Goal: Information Seeking & Learning: Learn about a topic

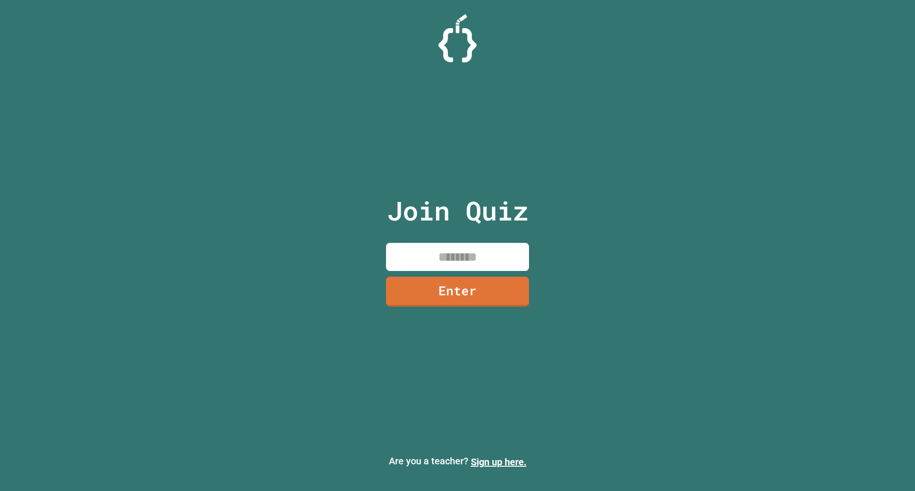
click at [467, 273] on div "Join Quiz Enter" at bounding box center [457, 246] width 161 height 444
click at [464, 265] on input at bounding box center [457, 257] width 143 height 28
type input "********"
click at [470, 284] on link "Enter" at bounding box center [457, 292] width 143 height 30
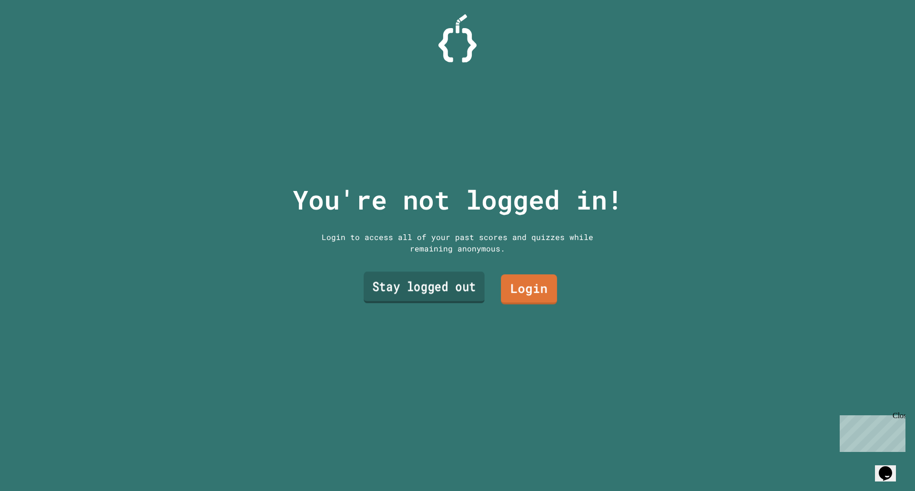
click at [458, 286] on link "Stay logged out" at bounding box center [424, 287] width 121 height 31
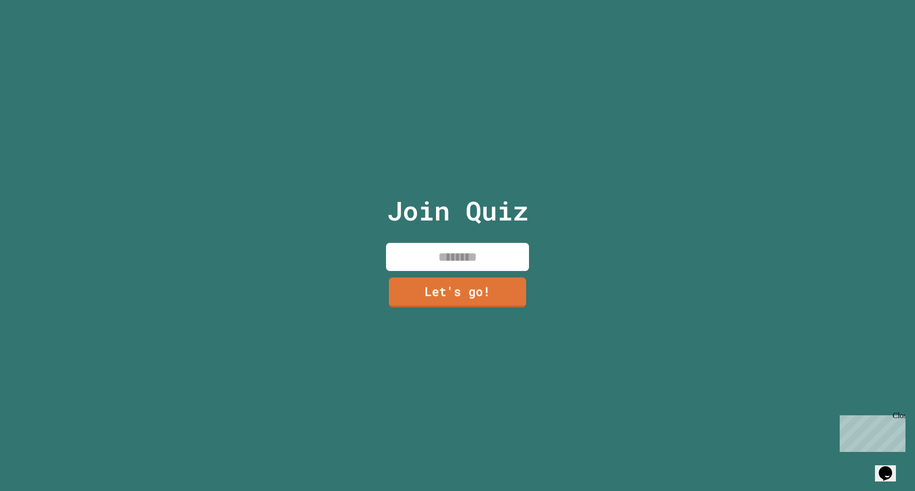
click at [444, 248] on input at bounding box center [457, 257] width 143 height 28
type input "********"
click at [478, 292] on link "Let's go!" at bounding box center [458, 290] width 130 height 31
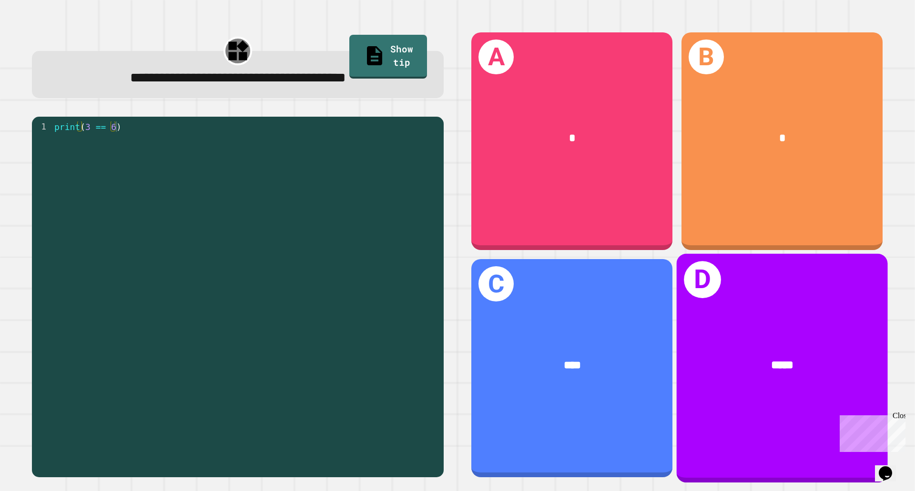
click at [740, 357] on div "*****" at bounding box center [782, 366] width 164 height 18
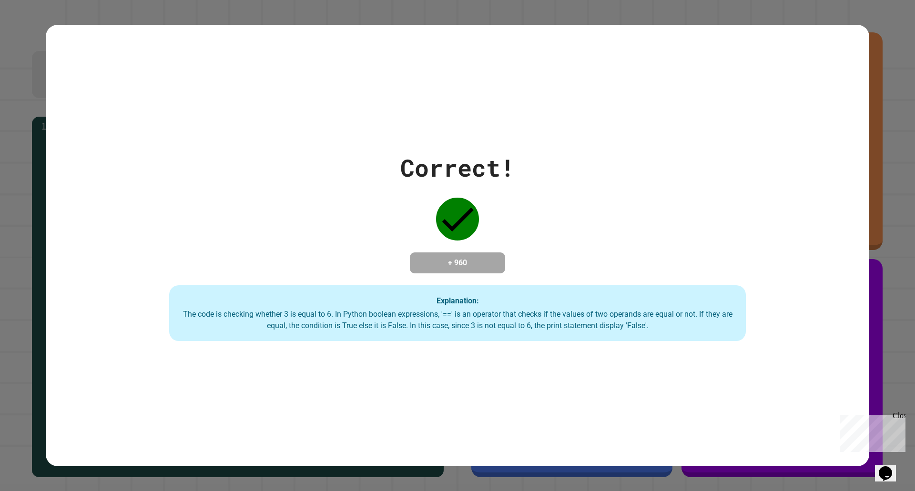
click at [899, 416] on div "Close" at bounding box center [899, 418] width 12 height 12
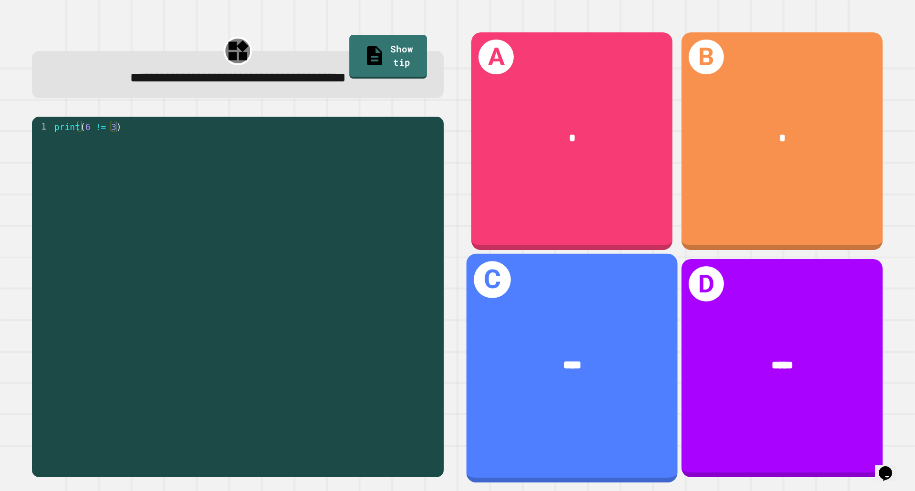
click at [537, 395] on div "C ****" at bounding box center [572, 368] width 211 height 229
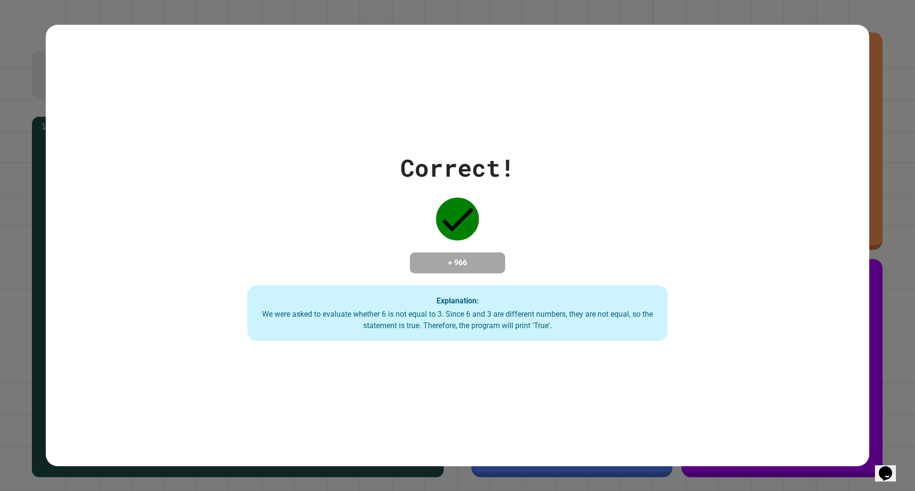
drag, startPoint x: 464, startPoint y: 217, endPoint x: 427, endPoint y: 217, distance: 37.2
click at [427, 217] on div "Correct! + 966 Explanation: We were asked to evaluate whether 6 is not equal to…" at bounding box center [457, 246] width 601 height 192
drag, startPoint x: 419, startPoint y: 160, endPoint x: 495, endPoint y: 218, distance: 94.8
click at [495, 218] on div "Correct! + 966 Explanation: We were asked to evaluate whether 6 is not equal to…" at bounding box center [457, 246] width 601 height 192
click at [497, 217] on div "Correct! + 966 Explanation: We were asked to evaluate whether 6 is not equal to…" at bounding box center [457, 246] width 601 height 192
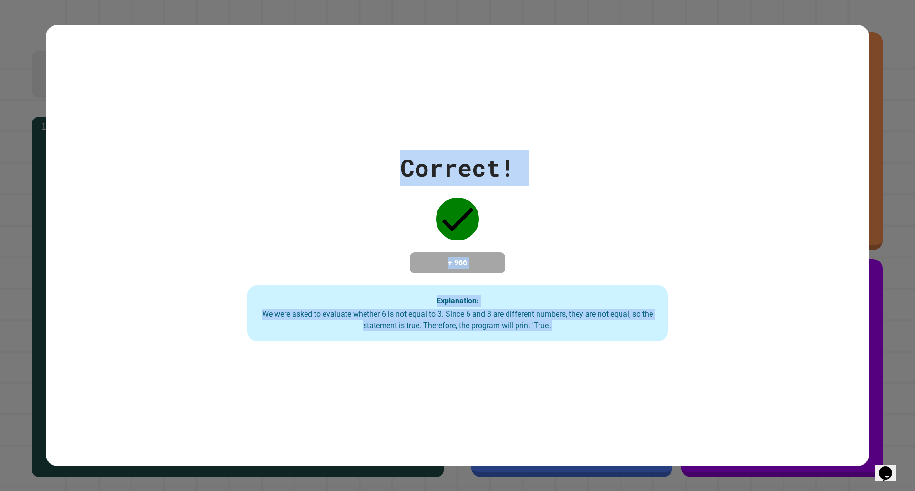
drag, startPoint x: 367, startPoint y: 145, endPoint x: 738, endPoint y: 381, distance: 439.9
click at [738, 381] on div "Correct! + 966 Explanation: We were asked to evaluate whether 6 is not equal to…" at bounding box center [458, 246] width 824 height 442
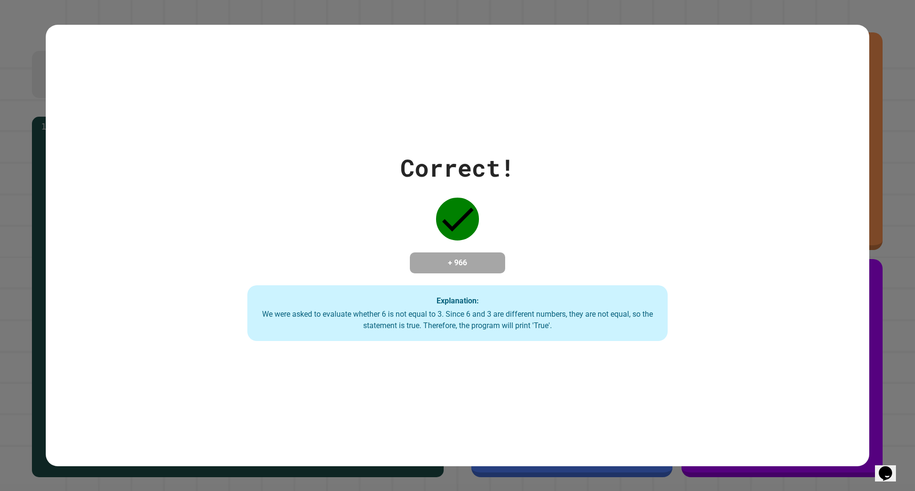
click at [438, 182] on div "Correct! + 966 Explanation: We were asked to evaluate whether 6 is not equal to…" at bounding box center [457, 246] width 601 height 192
click at [442, 162] on div "Correct!" at bounding box center [457, 168] width 114 height 36
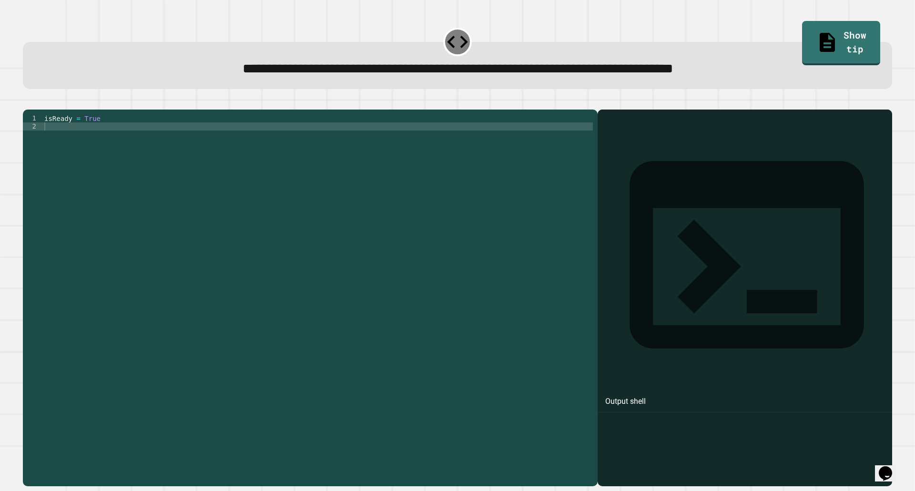
click at [108, 141] on div "isReady = True" at bounding box center [317, 288] width 550 height 348
click at [119, 132] on div "isReady = True" at bounding box center [317, 288] width 550 height 348
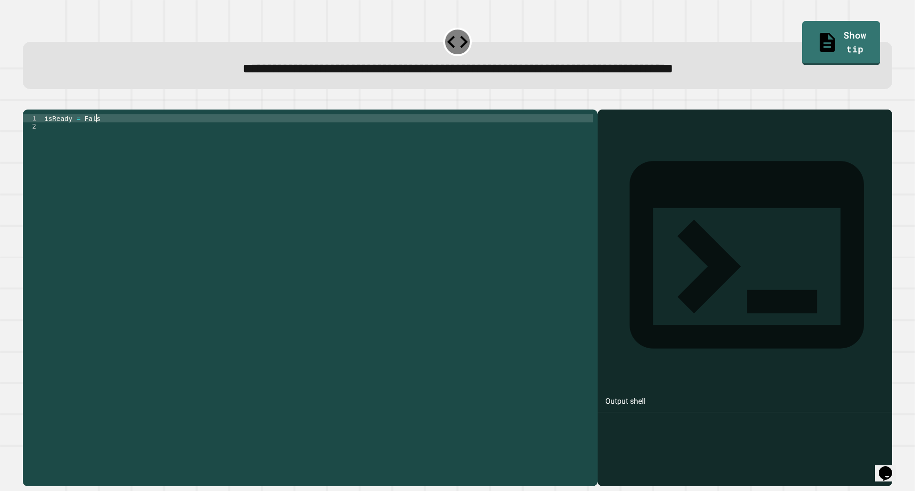
scroll to position [0, 3]
type textarea "**********"
click at [28, 102] on icon "button" at bounding box center [28, 102] width 0 height 0
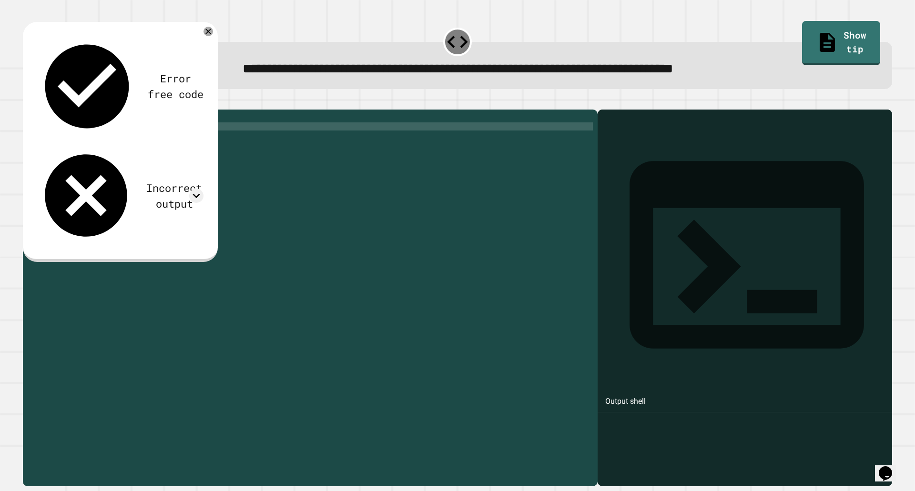
click at [70, 146] on div "isReady = False" at bounding box center [317, 288] width 550 height 348
type textarea "**********"
click at [28, 102] on icon "button" at bounding box center [28, 102] width 0 height 0
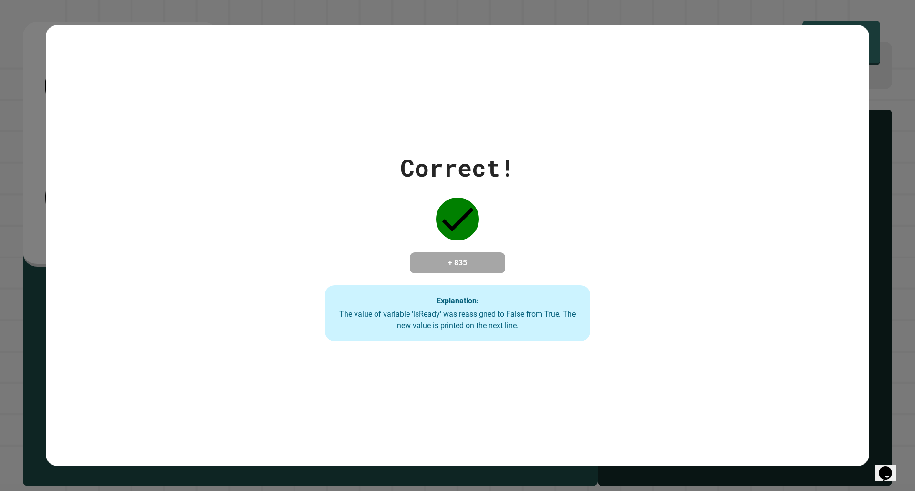
click at [370, 177] on div "Correct! + 835 Explanation: The value of variable 'isReady' was reassigned to F…" at bounding box center [457, 246] width 379 height 192
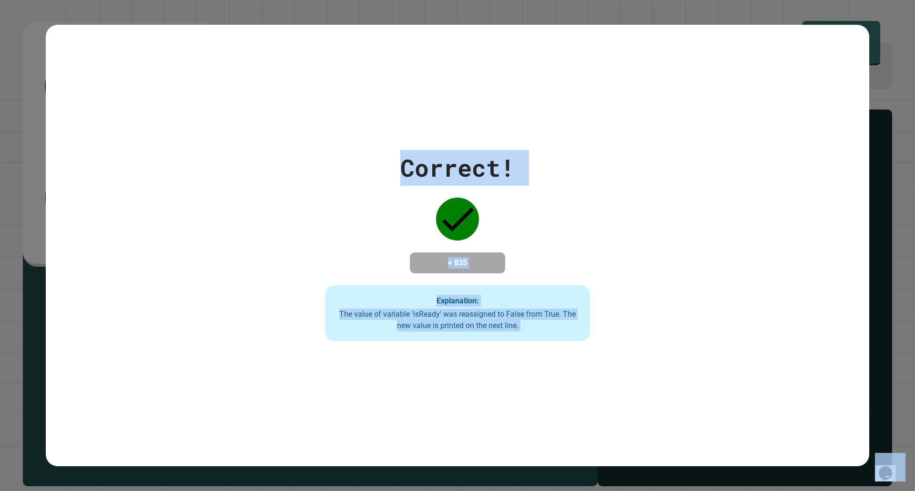
drag, startPoint x: 370, startPoint y: 177, endPoint x: 498, endPoint y: 218, distance: 134.1
click at [527, 269] on div "Correct! + 835 Explanation: The value of variable 'isReady' was reassigned to F…" at bounding box center [457, 246] width 379 height 192
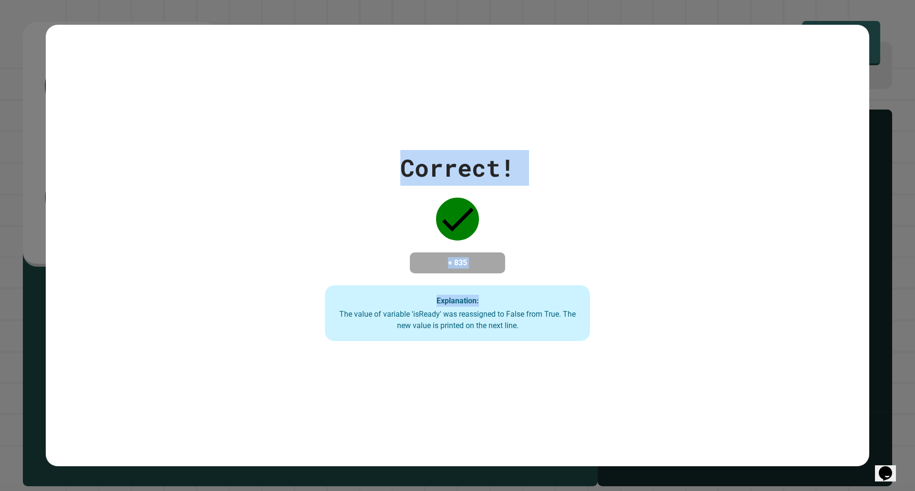
click at [438, 138] on div "Correct! + 835 Explanation: The value of variable 'isReady' was reassigned to F…" at bounding box center [458, 246] width 824 height 442
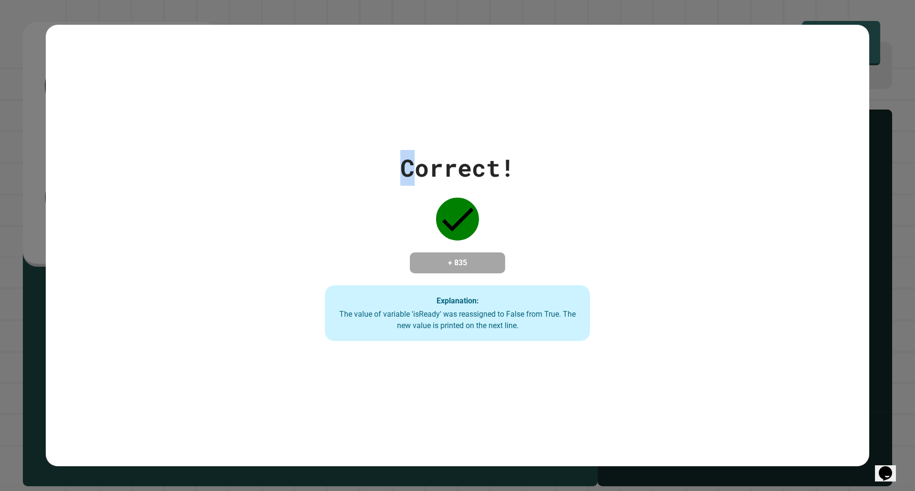
drag, startPoint x: 399, startPoint y: 161, endPoint x: 423, endPoint y: 163, distance: 23.4
click at [419, 163] on div "Correct!" at bounding box center [457, 168] width 114 height 36
drag, startPoint x: 436, startPoint y: 163, endPoint x: 524, endPoint y: 163, distance: 87.7
click at [524, 163] on div "Correct! + 835 Explanation: The value of variable 'isReady' was reassigned to F…" at bounding box center [457, 246] width 379 height 192
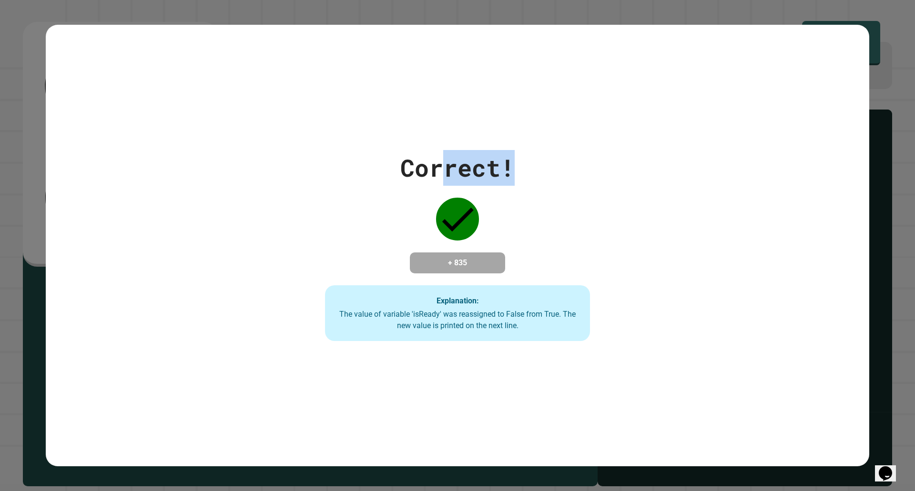
drag, startPoint x: 522, startPoint y: 163, endPoint x: 376, endPoint y: 151, distance: 146.8
click at [386, 151] on div "Correct! + 835 Explanation: The value of variable 'isReady' was reassigned to F…" at bounding box center [457, 246] width 379 height 192
click at [373, 151] on div "Correct! + 835 Explanation: The value of variable 'isReady' was reassigned to F…" at bounding box center [457, 246] width 379 height 192
drag, startPoint x: 401, startPoint y: 154, endPoint x: 615, endPoint y: 158, distance: 213.5
click at [609, 157] on div "Correct! + 835 Explanation: The value of variable 'isReady' was reassigned to F…" at bounding box center [457, 246] width 379 height 192
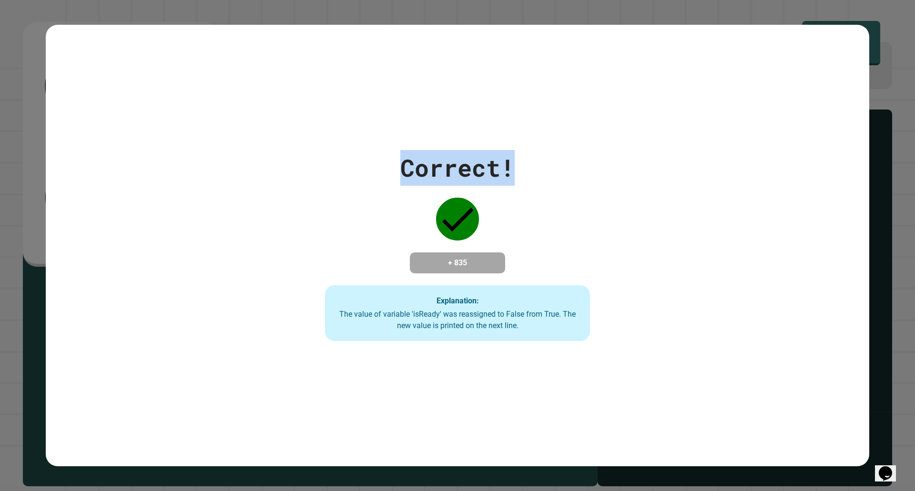
click at [631, 160] on div "Correct! + 835 Explanation: The value of variable 'isReady' was reassigned to F…" at bounding box center [457, 246] width 379 height 192
drag, startPoint x: 611, startPoint y: 160, endPoint x: 172, endPoint y: 156, distance: 439.0
click at [194, 159] on div "Correct! + 835 Explanation: The value of variable 'isReady' was reassigned to F…" at bounding box center [458, 246] width 824 height 192
click at [133, 150] on div "Correct! + 835 Explanation: The value of variable 'isReady' was reassigned to F…" at bounding box center [458, 246] width 824 height 192
drag, startPoint x: 299, startPoint y: 162, endPoint x: 752, endPoint y: 180, distance: 452.7
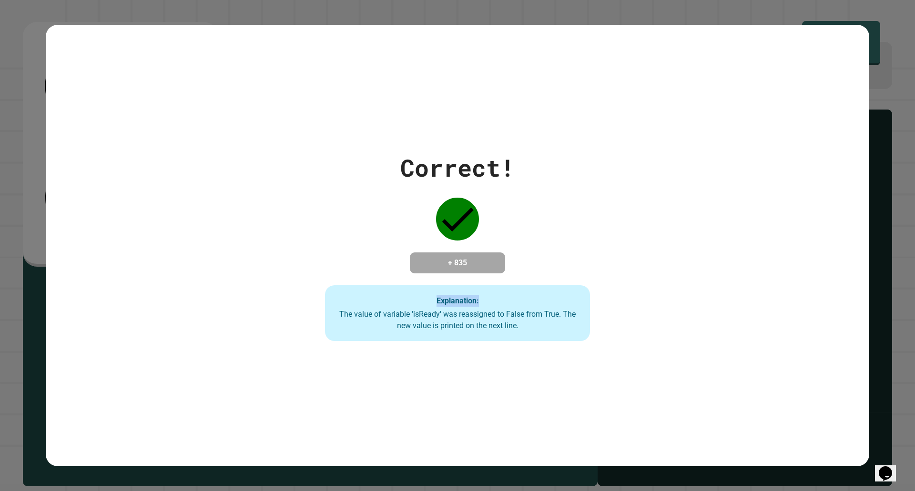
click at [750, 180] on div "Correct! + 835 Explanation: The value of variable 'isReady' was reassigned to F…" at bounding box center [458, 246] width 824 height 192
click at [752, 180] on div "Correct! + 835 Explanation: The value of variable 'isReady' was reassigned to F…" at bounding box center [458, 246] width 824 height 192
drag, startPoint x: 752, startPoint y: 180, endPoint x: 271, endPoint y: 176, distance: 480.4
click at [278, 177] on div "Correct! + 835 Explanation: The value of variable 'isReady' was reassigned to F…" at bounding box center [458, 246] width 824 height 192
click at [265, 173] on div "Correct! + 835 Explanation: The value of variable 'isReady' was reassigned to F…" at bounding box center [458, 246] width 824 height 192
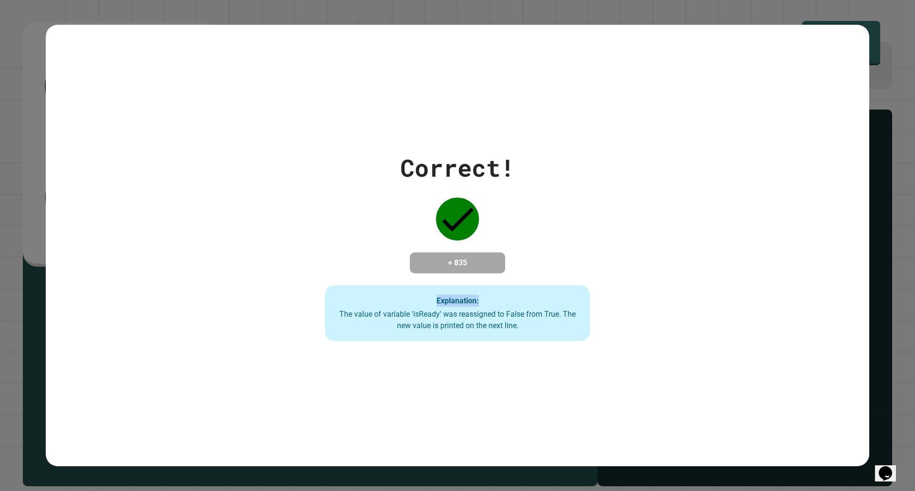
drag, startPoint x: 265, startPoint y: 173, endPoint x: 746, endPoint y: 245, distance: 486.7
click at [746, 245] on div "Correct! + 835 Explanation: The value of variable 'isReady' was reassigned to F…" at bounding box center [458, 246] width 824 height 192
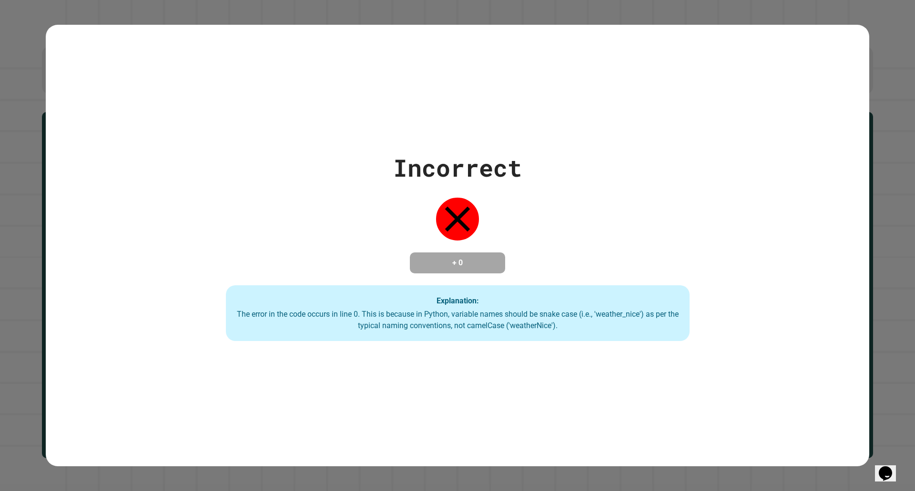
click at [547, 317] on div "The error in the code occurs in line 0. This is because in Python, variable nam…" at bounding box center [457, 320] width 445 height 23
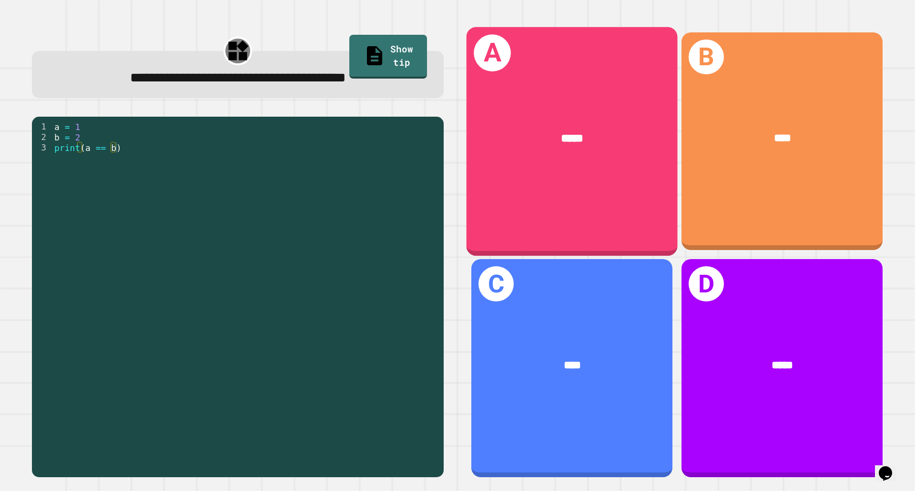
click at [572, 143] on div "*****" at bounding box center [572, 139] width 164 height 18
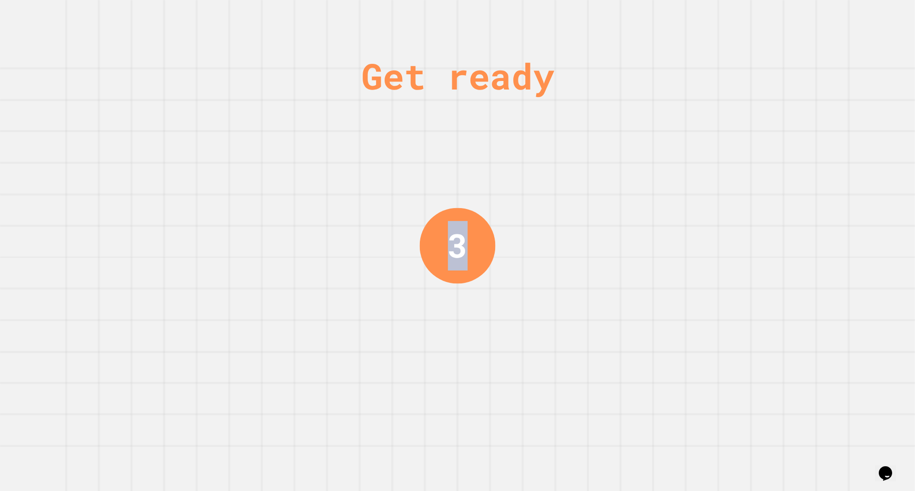
drag, startPoint x: 466, startPoint y: 238, endPoint x: 419, endPoint y: 241, distance: 46.3
click at [443, 241] on div "3" at bounding box center [458, 246] width 76 height 76
click at [402, 241] on div "Get ready 2" at bounding box center [457, 245] width 915 height 491
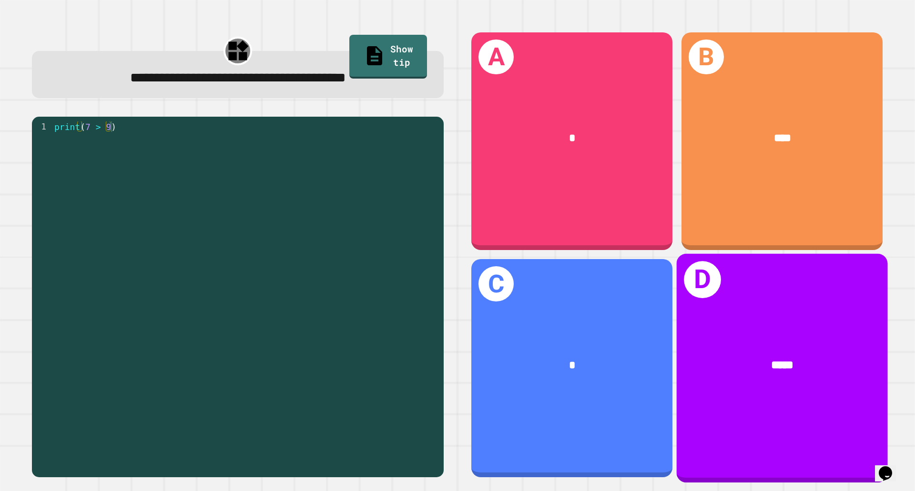
click at [706, 334] on div "*****" at bounding box center [782, 366] width 211 height 64
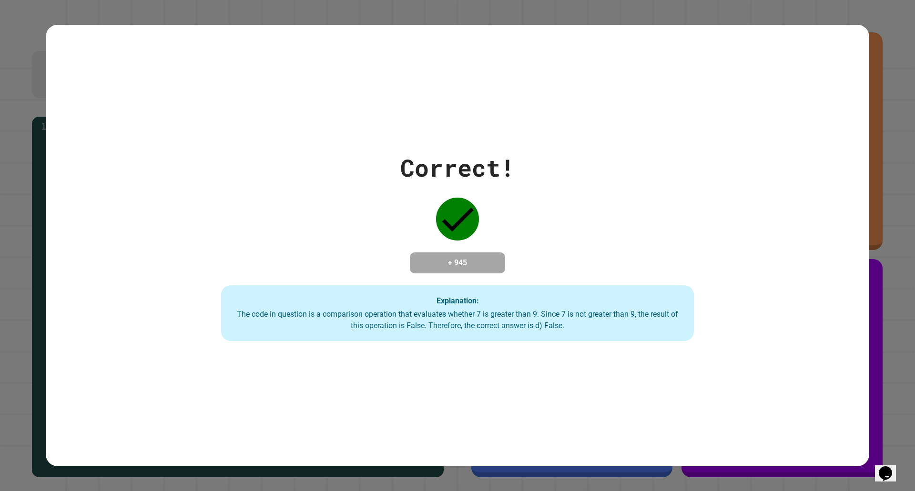
click at [299, 237] on div "Correct! + 945 Explanation: The code in question is a comparison operation that…" at bounding box center [458, 246] width 676 height 192
click at [330, 274] on div "Correct! + 945 Explanation: The code in question is a comparison operation that…" at bounding box center [458, 246] width 676 height 192
drag, startPoint x: 414, startPoint y: 295, endPoint x: 472, endPoint y: 284, distance: 59.2
click at [463, 285] on div "Correct! + 945 Explanation: The code in question is a comparison operation that…" at bounding box center [458, 246] width 676 height 192
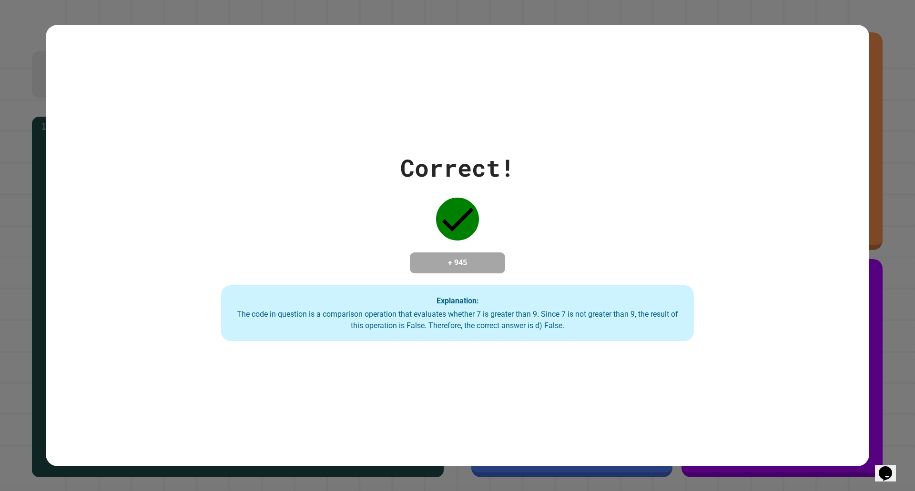
click at [484, 292] on div "Explanation: The code in question is a comparison operation that evaluates whet…" at bounding box center [457, 313] width 473 height 56
drag, startPoint x: 483, startPoint y: 295, endPoint x: 438, endPoint y: 314, distance: 48.9
click at [438, 314] on div "Explanation: The code in question is a comparison operation that evaluates whet…" at bounding box center [457, 313] width 473 height 56
click at [436, 312] on div "The code in question is a comparison operation that evaluates whether 7 is grea…" at bounding box center [458, 320] width 454 height 23
click at [443, 299] on strong "Explanation:" at bounding box center [458, 300] width 42 height 9
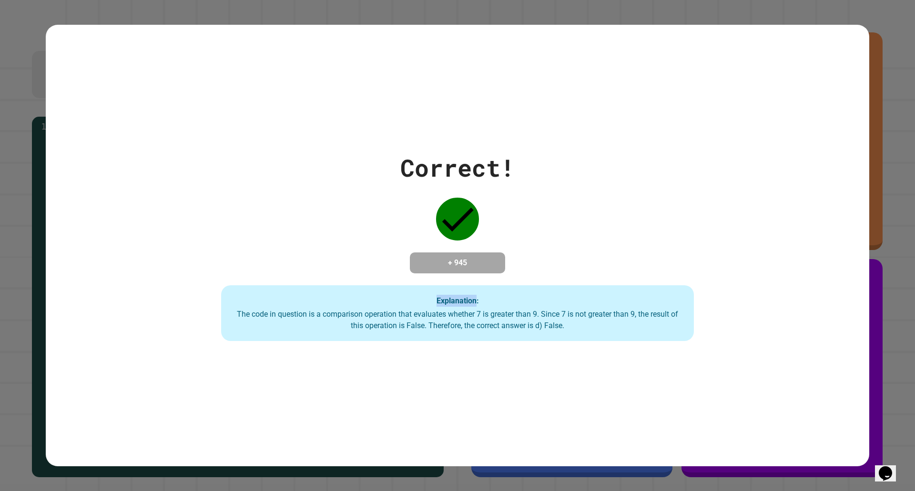
click at [443, 299] on strong "Explanation:" at bounding box center [458, 300] width 42 height 9
click at [411, 308] on div "Explanation: The code in question is a comparison operation that evaluates whet…" at bounding box center [457, 313] width 473 height 56
